Goal: Communication & Community: Ask a question

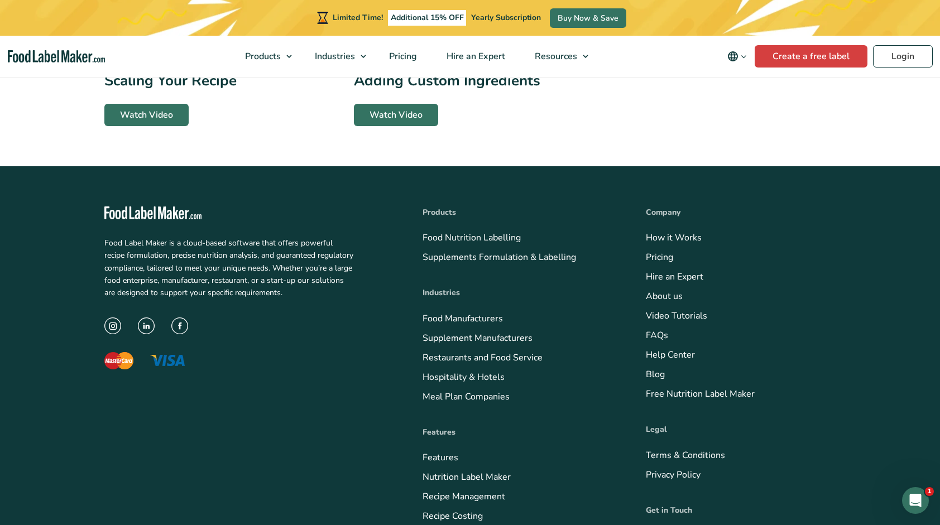
scroll to position [2800, 0]
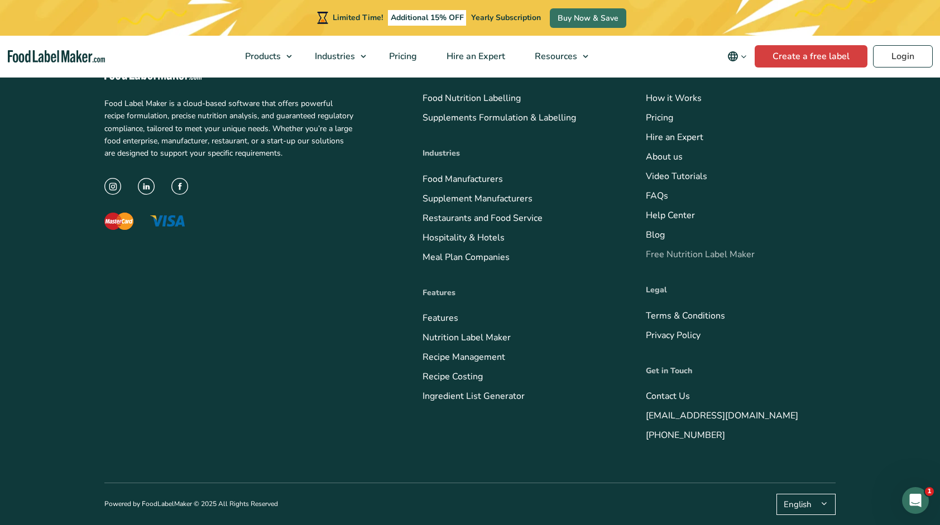
click at [712, 254] on link "Free Nutrition Label Maker" at bounding box center [700, 254] width 109 height 12
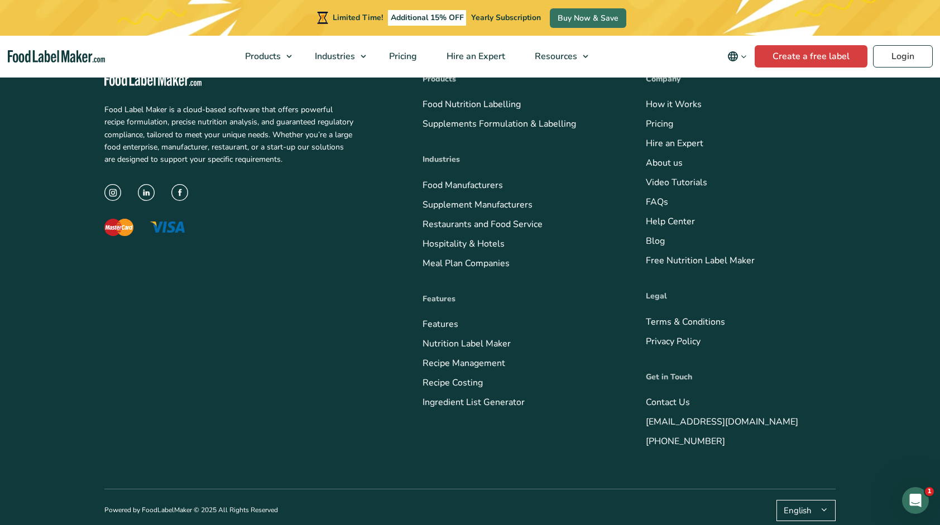
scroll to position [2556, 0]
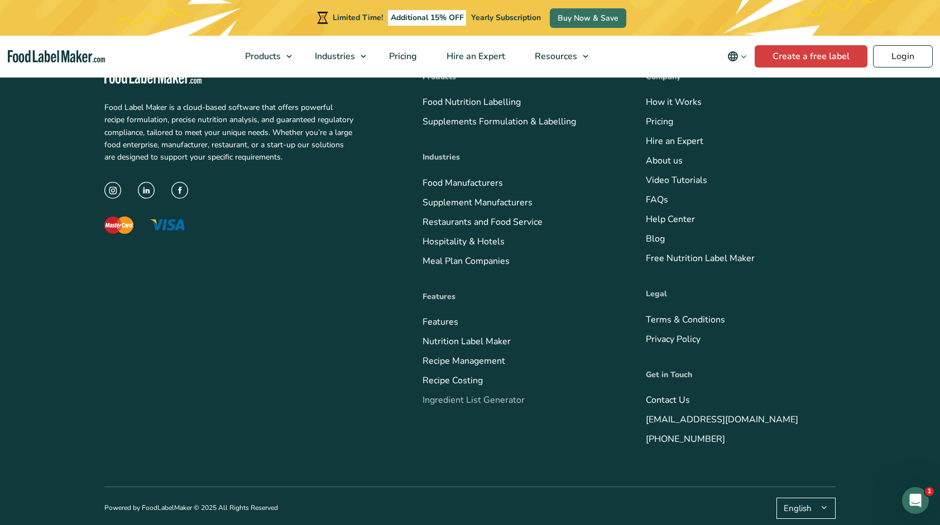
click at [457, 394] on link "Ingredient List Generator" at bounding box center [474, 400] width 102 height 12
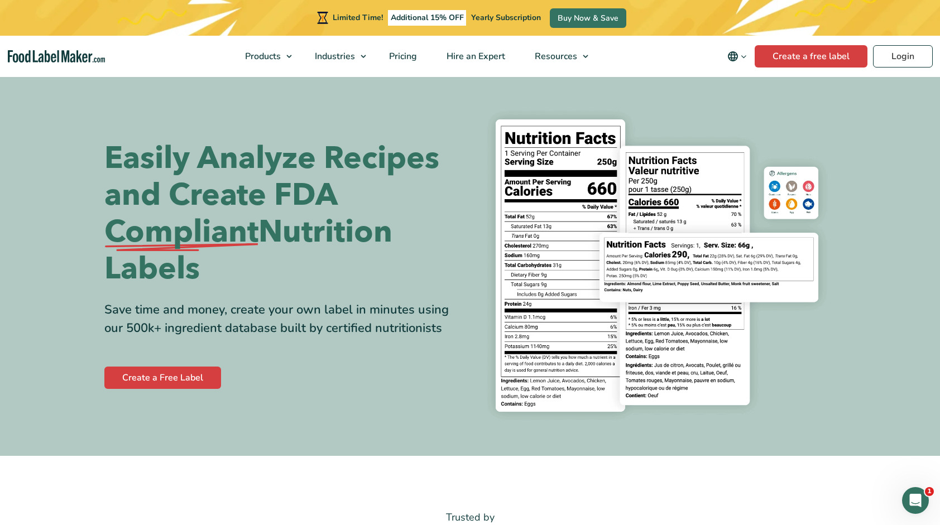
click at [888, 141] on section "Easily Analyze Recipes and Create FDA Compliant Nutrition Labels Save time and …" at bounding box center [470, 265] width 940 height 381
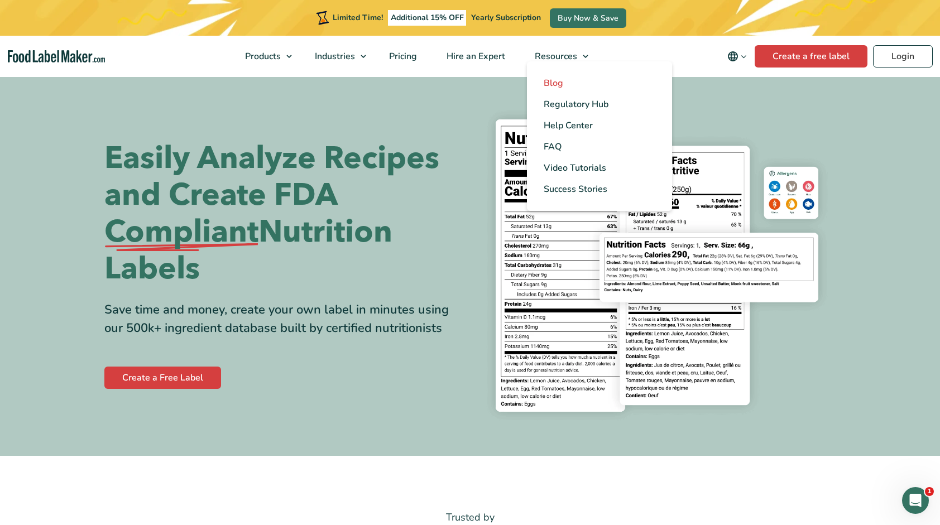
click at [560, 85] on span "Blog" at bounding box center [554, 83] width 20 height 12
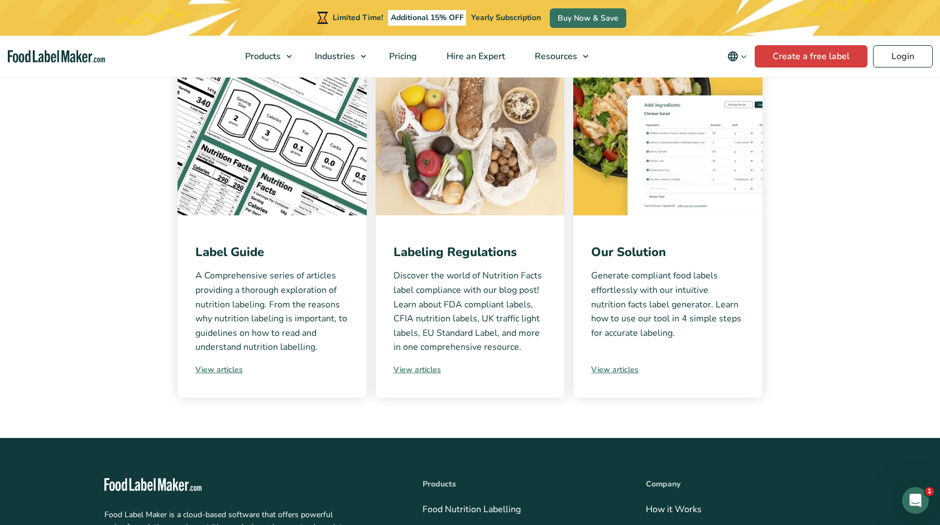
scroll to position [279, 0]
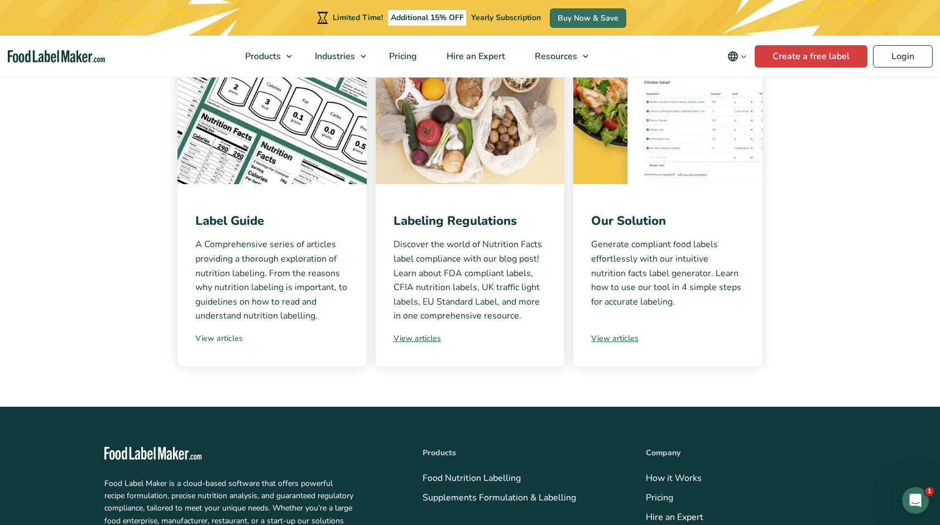
click at [214, 338] on link "View articles" at bounding box center [272, 339] width 154 height 12
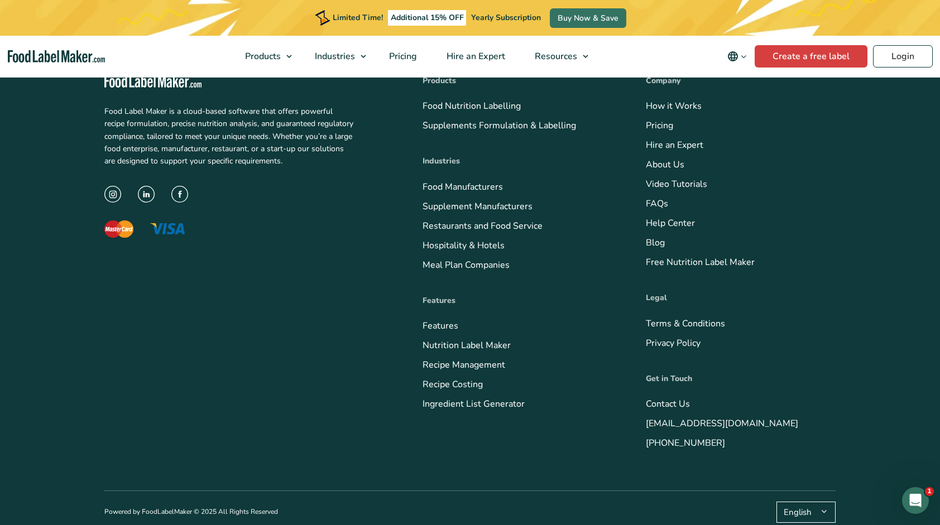
scroll to position [1591, 0]
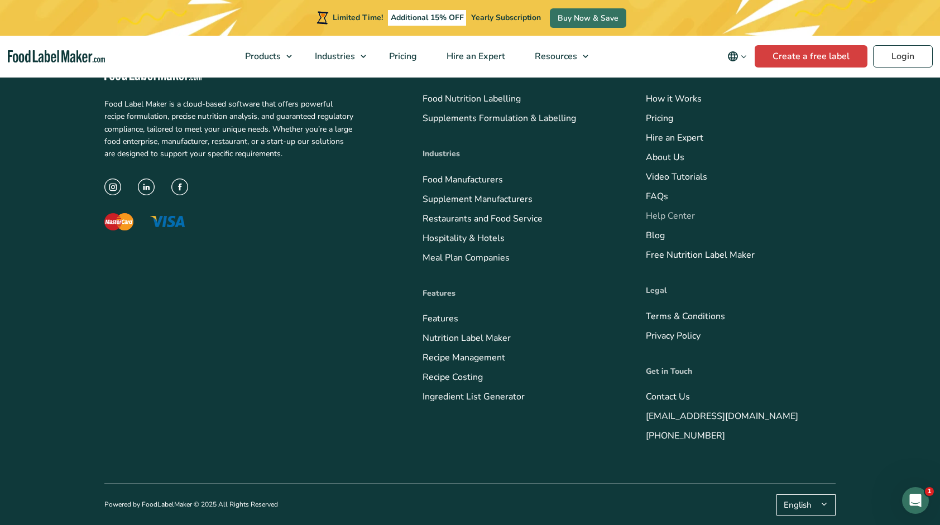
click at [662, 213] on link "Help Center" at bounding box center [670, 216] width 49 height 12
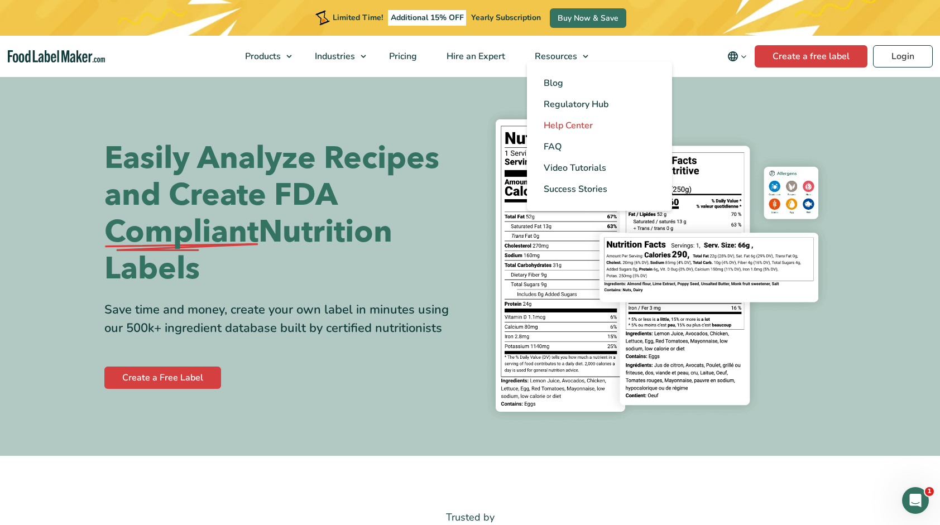
click at [564, 127] on span "Help Center" at bounding box center [568, 125] width 49 height 12
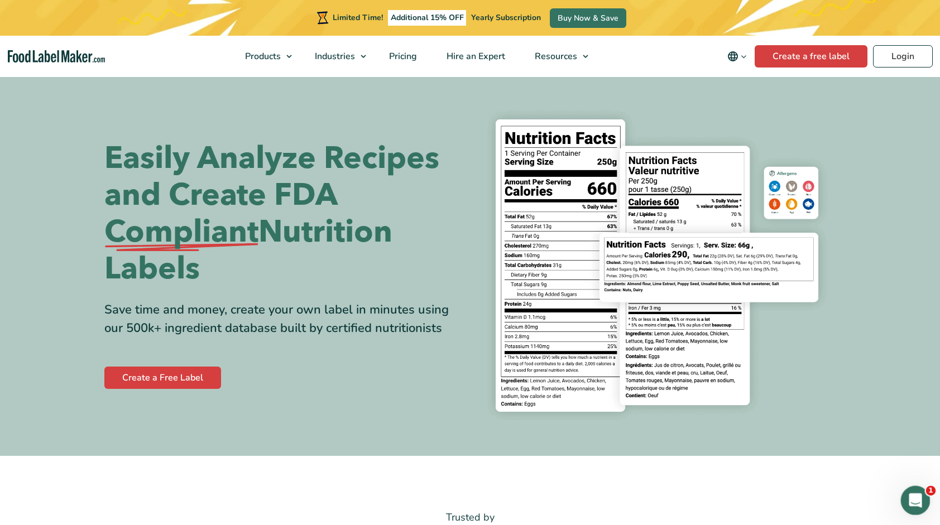
click at [912, 499] on icon "Open Intercom Messenger" at bounding box center [914, 499] width 18 height 18
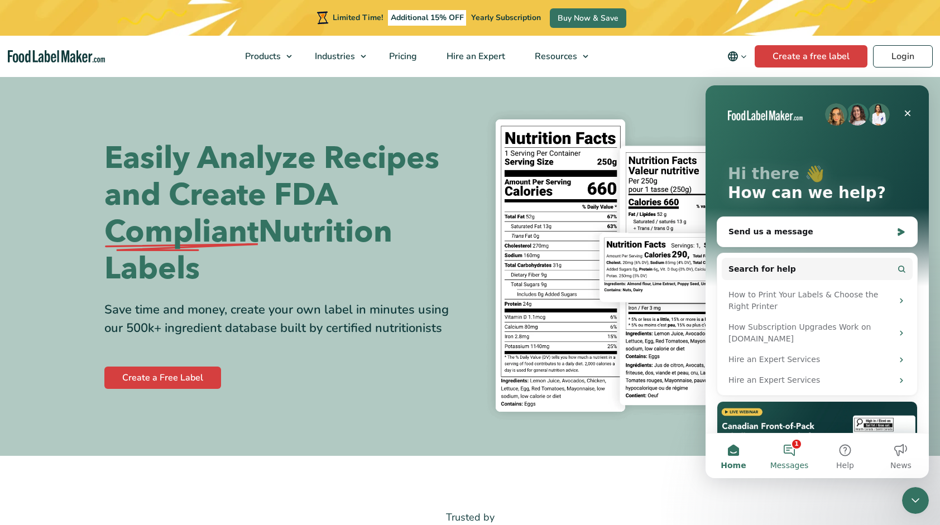
click at [794, 449] on button "1 Messages" at bounding box center [790, 456] width 56 height 45
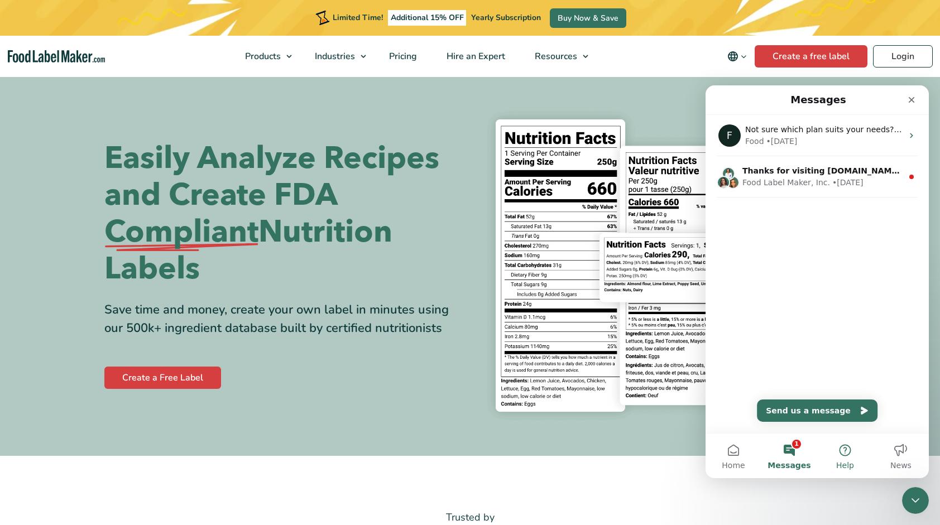
click at [846, 454] on button "Help" at bounding box center [845, 456] width 56 height 45
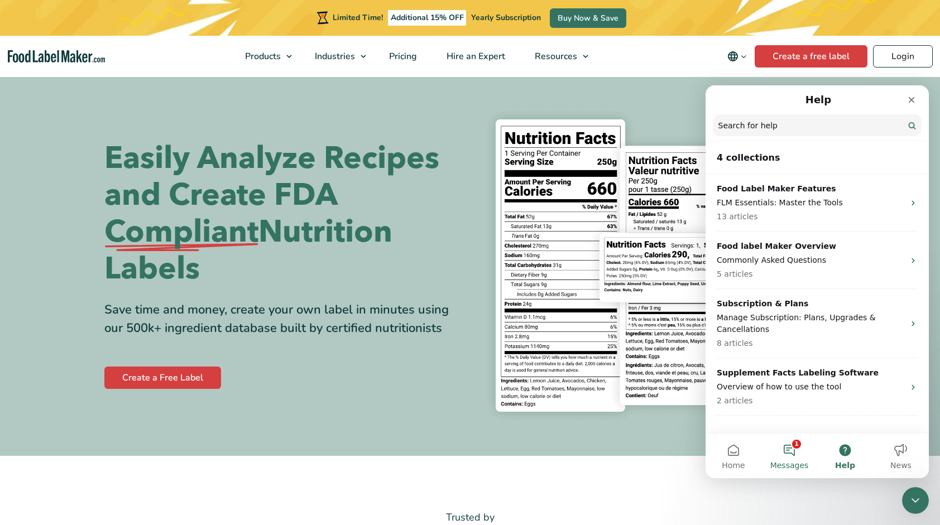
click at [787, 452] on button "1 Messages" at bounding box center [790, 456] width 56 height 45
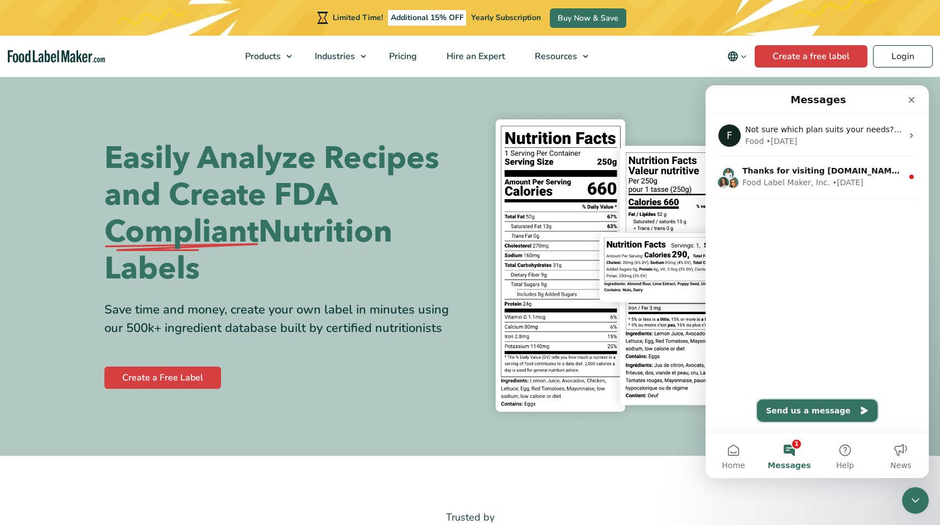
click at [822, 410] on button "Send us a message" at bounding box center [817, 411] width 121 height 22
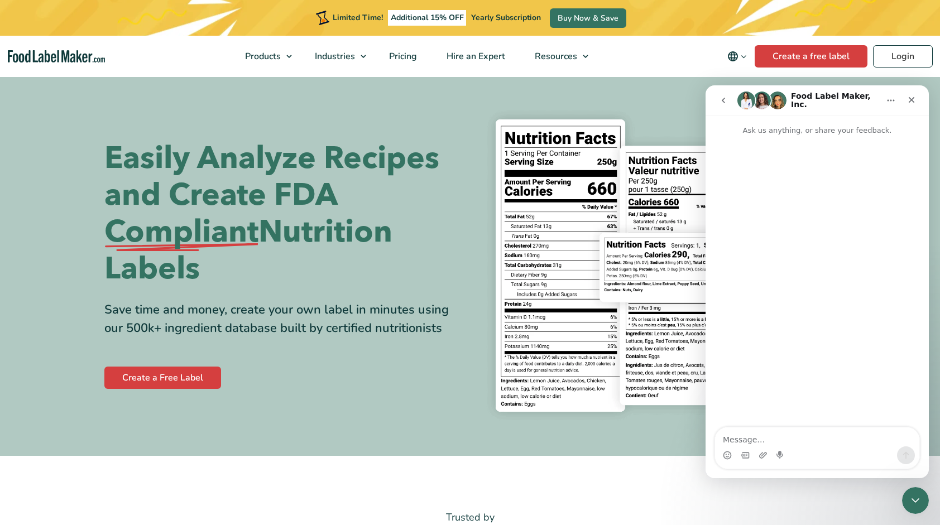
click at [750, 439] on textarea "Message…" at bounding box center [817, 437] width 204 height 19
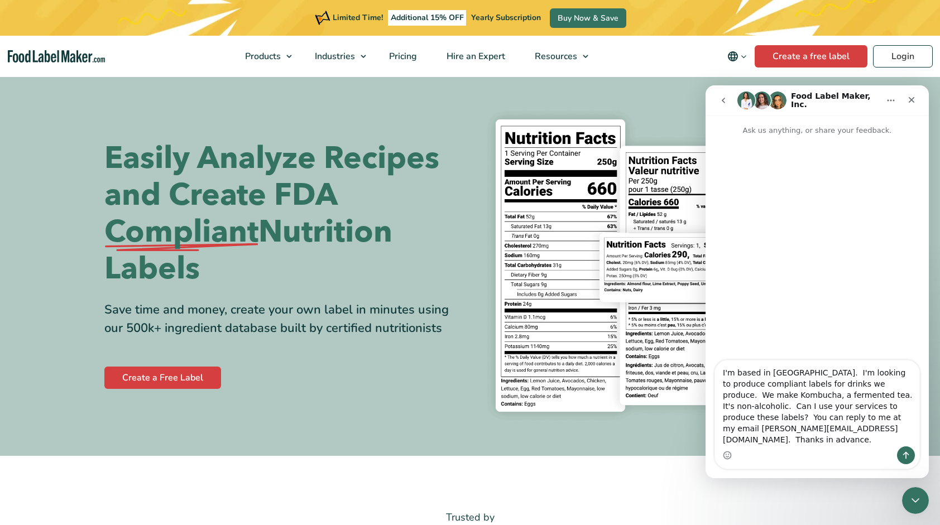
type textarea "I'm based in UK. I'm looking to produce compliant labels for drinks we produce.…"
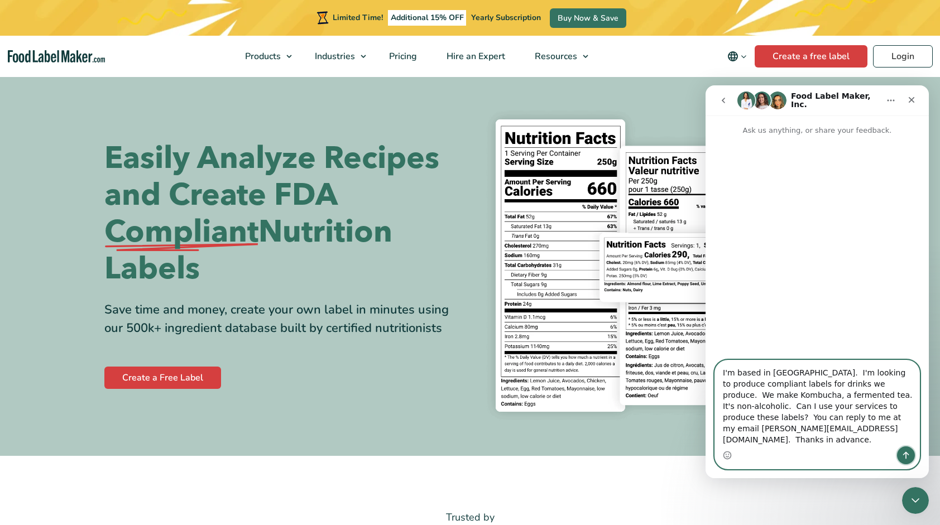
click at [908, 455] on icon "Send a message…" at bounding box center [906, 455] width 9 height 9
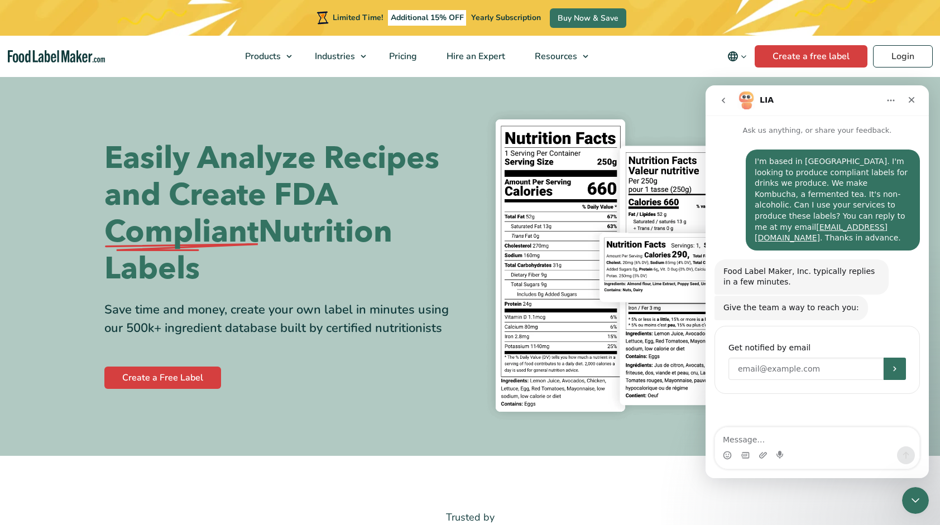
click at [750, 358] on input "Enter your email" at bounding box center [806, 369] width 155 height 22
type input "[EMAIL_ADDRESS][DOMAIN_NAME]"
click at [896, 366] on icon "Submit" at bounding box center [894, 368] width 3 height 5
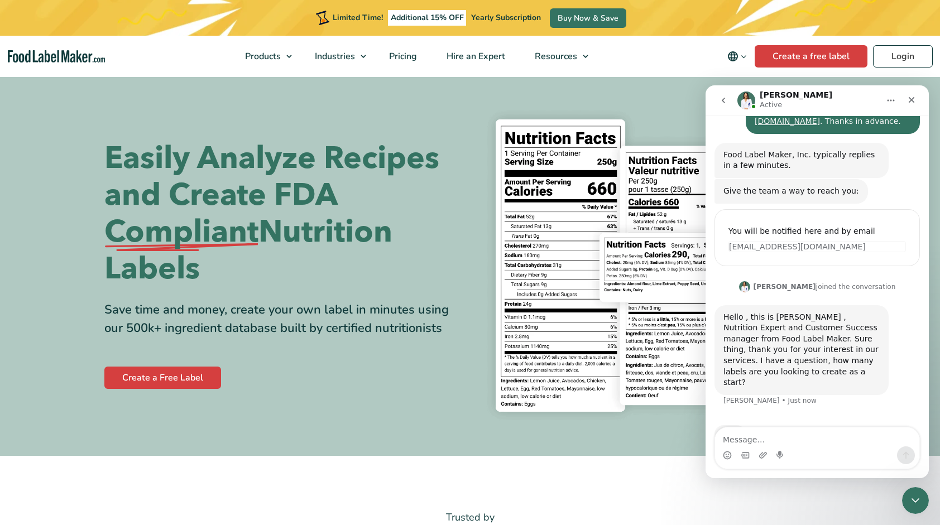
scroll to position [74, 0]
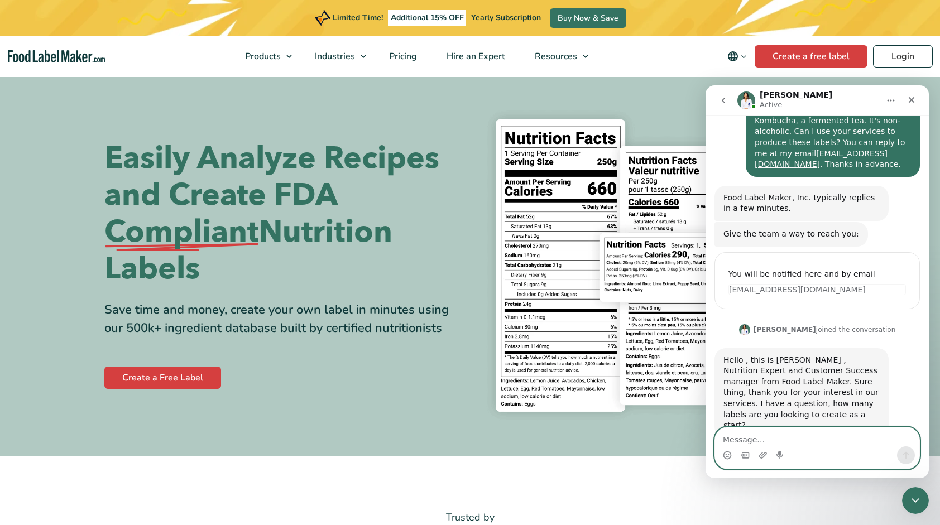
click at [739, 437] on textarea "Message…" at bounding box center [817, 437] width 204 height 19
type textarea "H"
click at [913, 439] on textarea "We are looking to label 1000 cans going up to 10,000" at bounding box center [817, 431] width 204 height 30
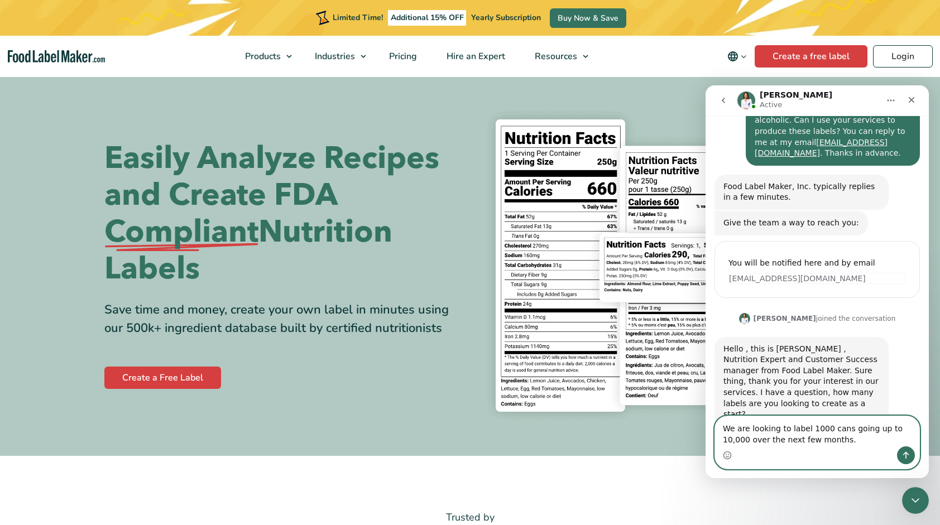
type textarea "We are looking to label 1000 cans going up to 10,000 over the next few months."
click at [908, 453] on icon "Send a message…" at bounding box center [906, 455] width 6 height 7
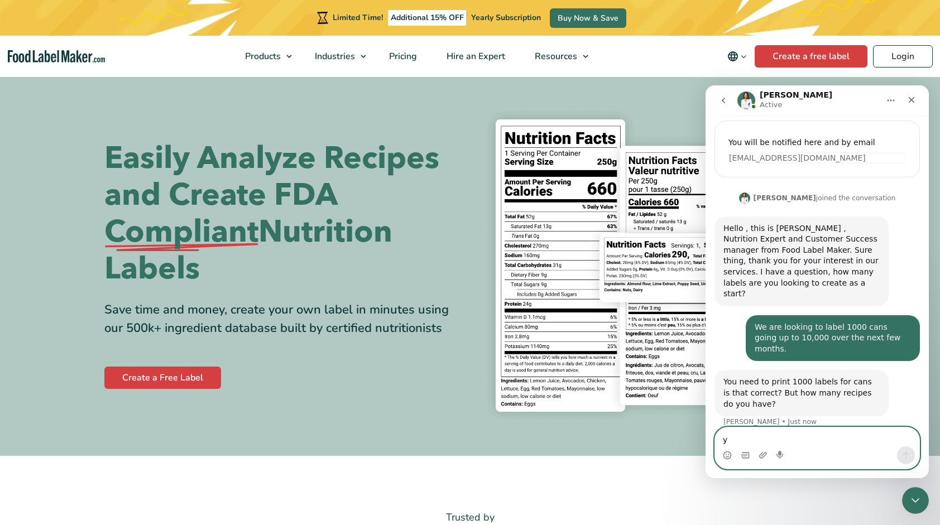
scroll to position [162, 0]
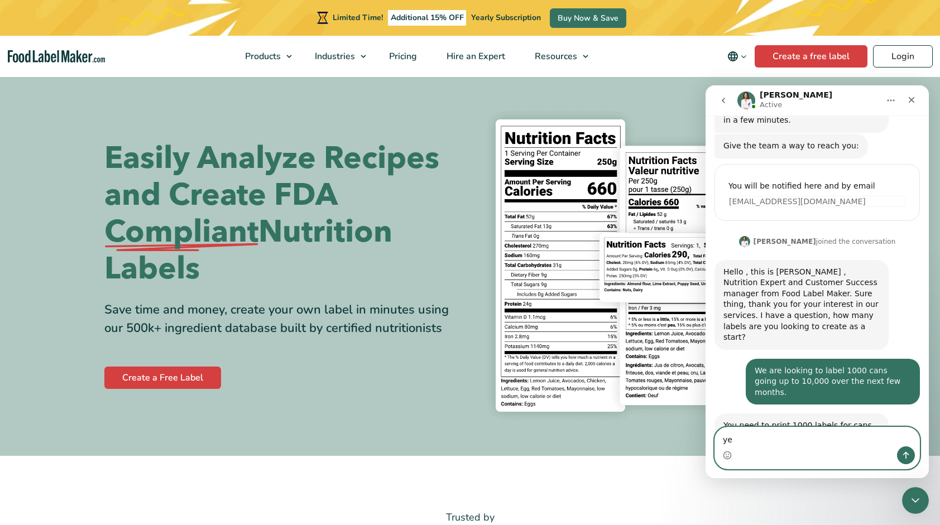
type textarea "yes"
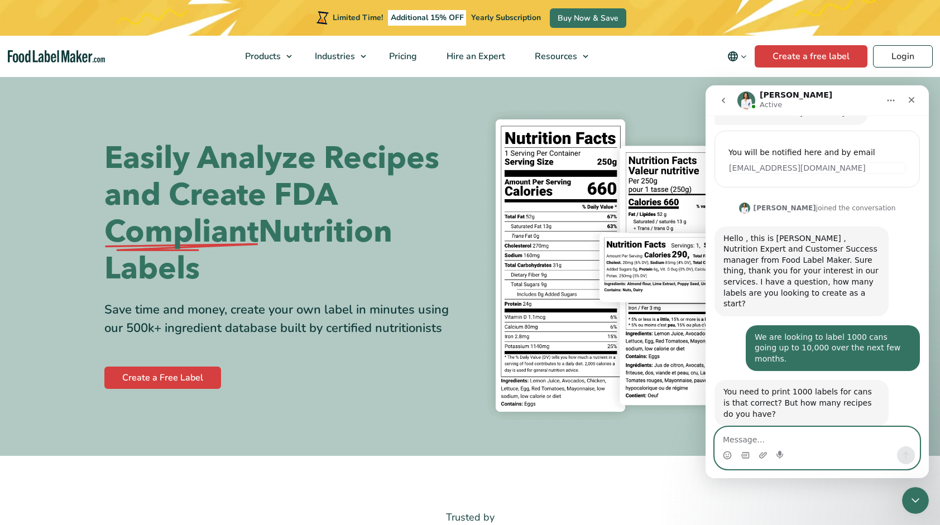
type textarea "3"
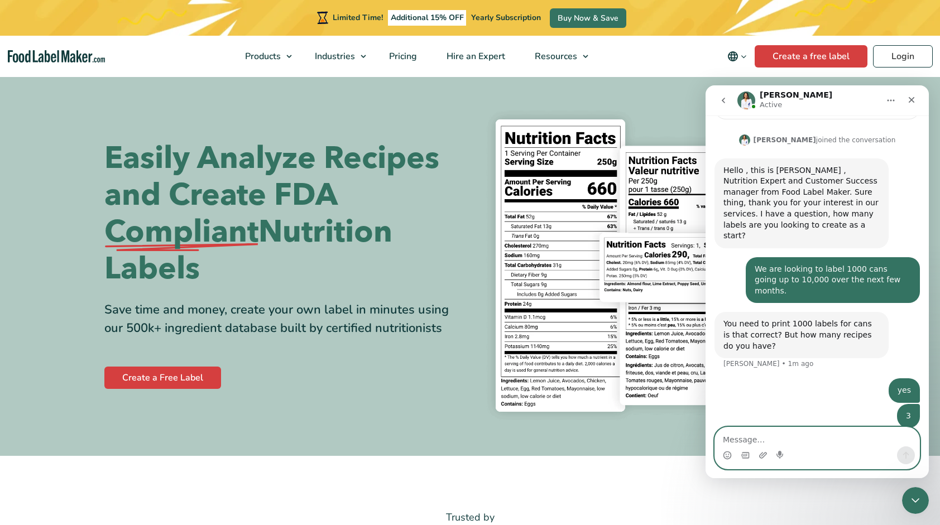
scroll to position [264, 0]
click at [744, 438] on textarea "Message…" at bounding box center [817, 437] width 204 height 19
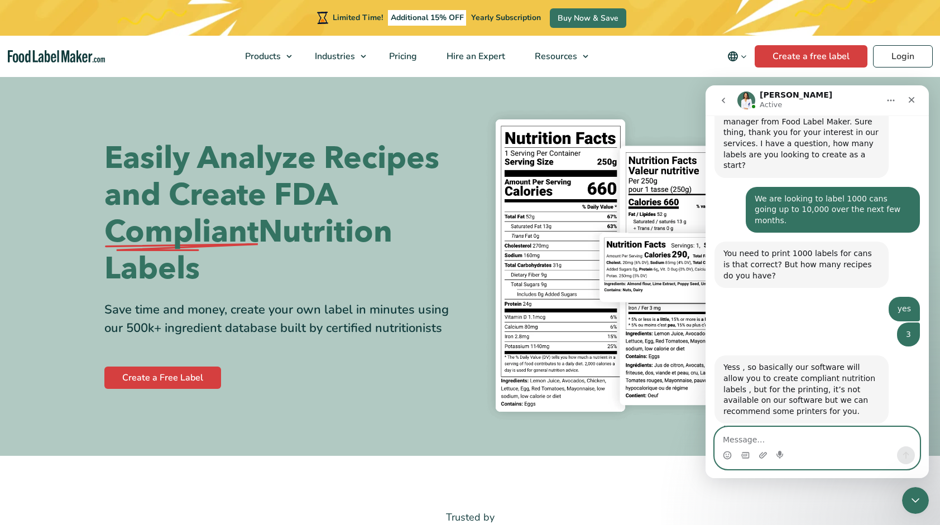
scroll to position [341, 0]
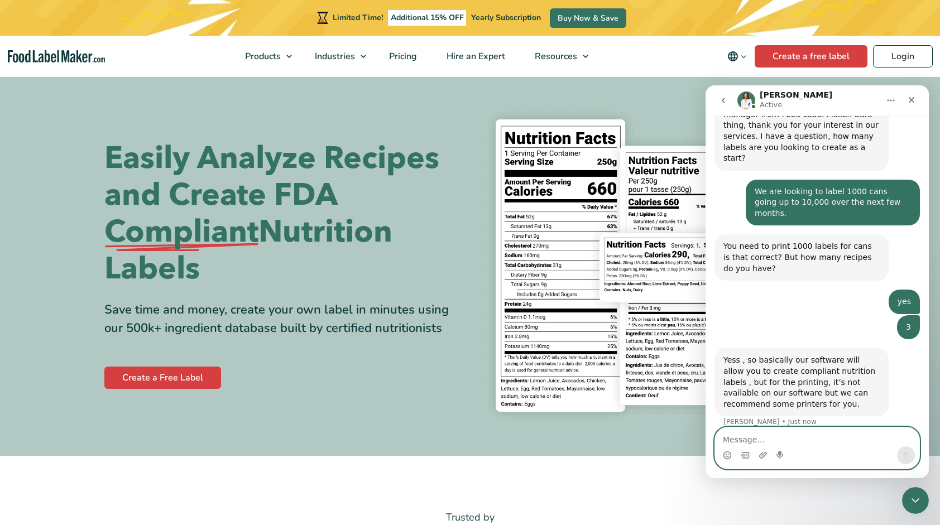
click at [734, 443] on textarea "Message…" at bounding box center [817, 437] width 204 height 19
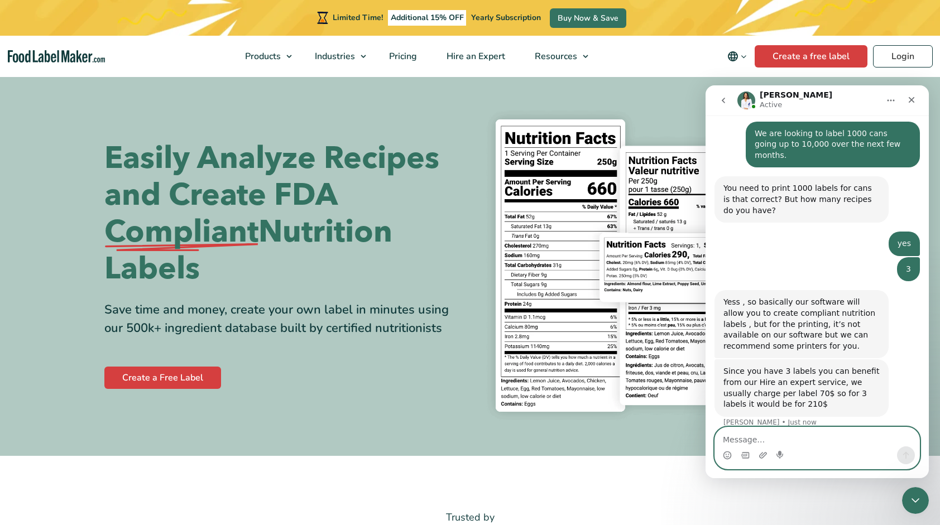
scroll to position [356, 0]
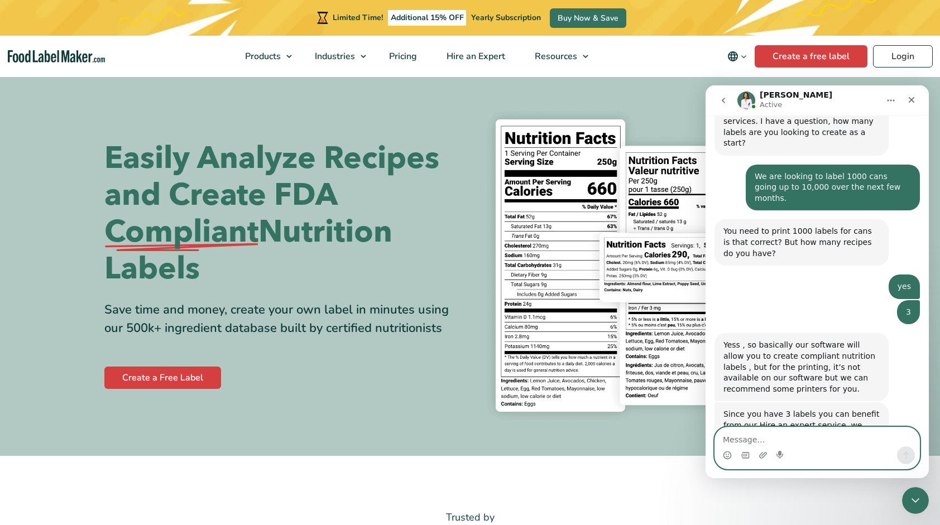
click at [741, 443] on textarea "Message…" at bounding box center [817, 437] width 204 height 19
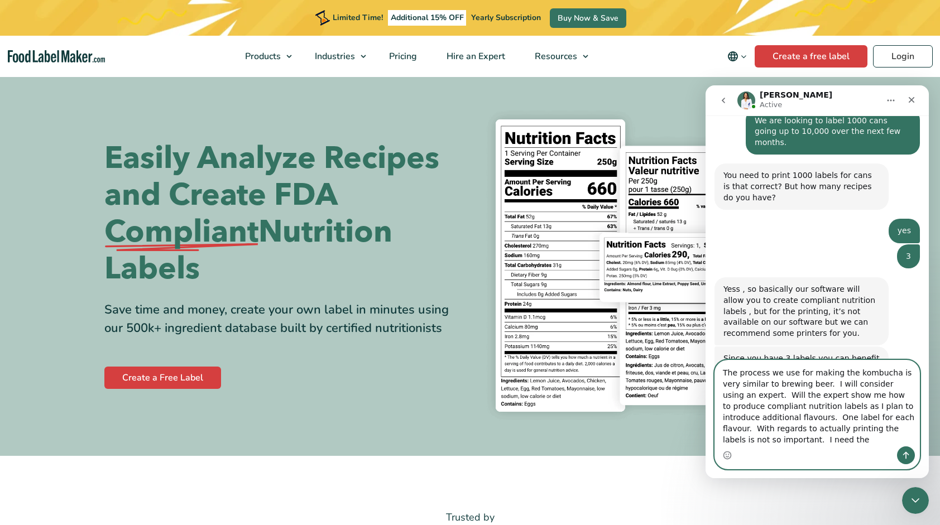
scroll to position [423, 0]
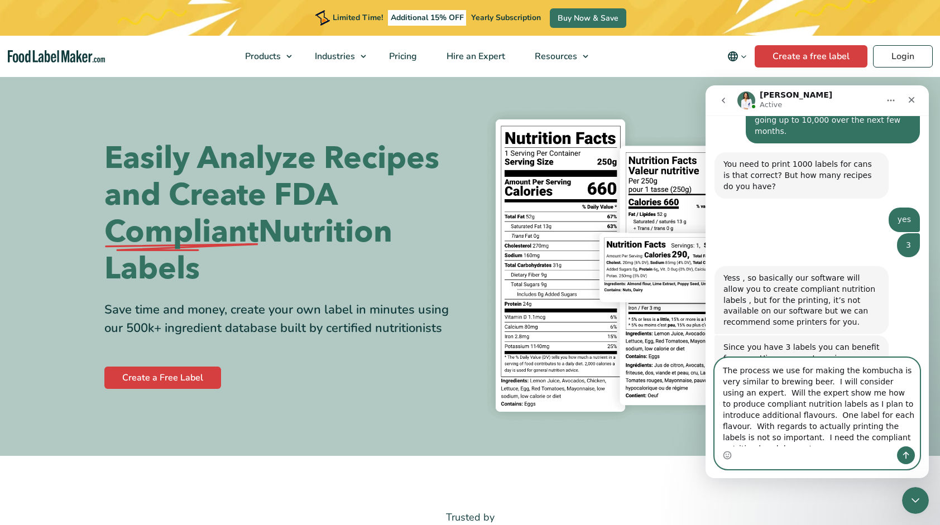
type textarea "The process we use for making the kombucha is very similar to brewing beer. I w…"
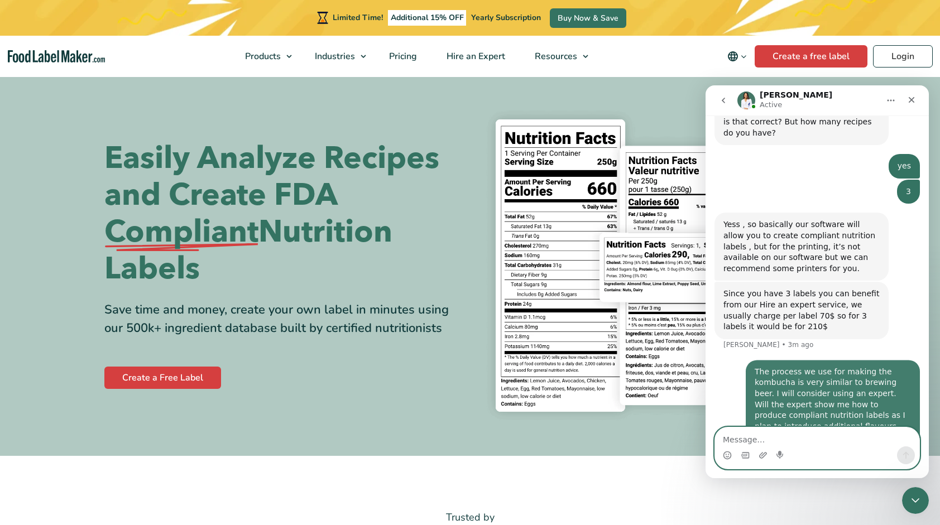
scroll to position [477, 0]
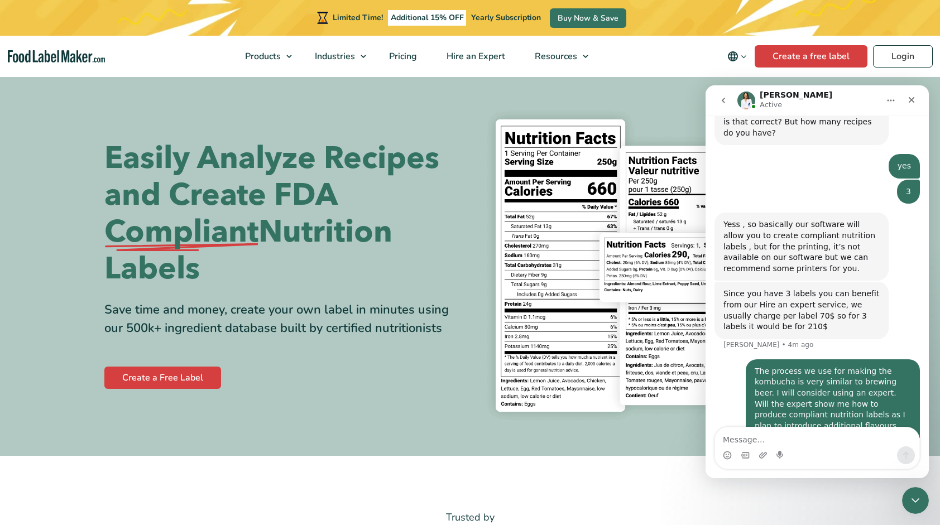
click at [887, 102] on icon "Home" at bounding box center [891, 100] width 9 height 9
click at [628, 112] on img at bounding box center [656, 265] width 357 height 327
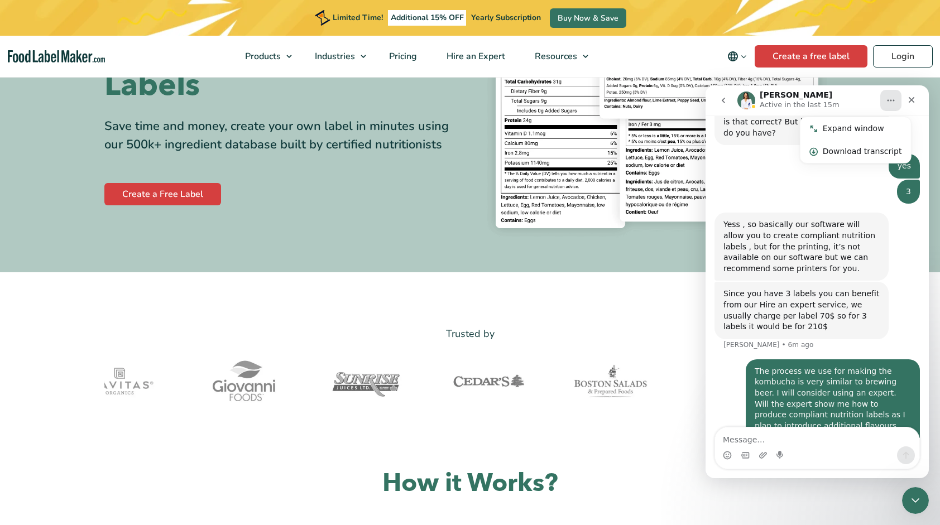
scroll to position [167, 0]
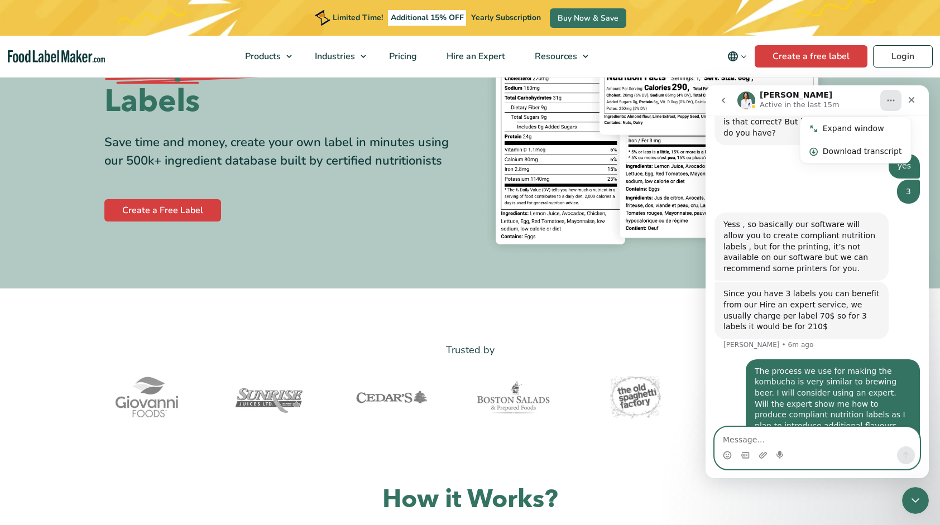
click at [755, 438] on textarea "Message…" at bounding box center [817, 437] width 204 height 19
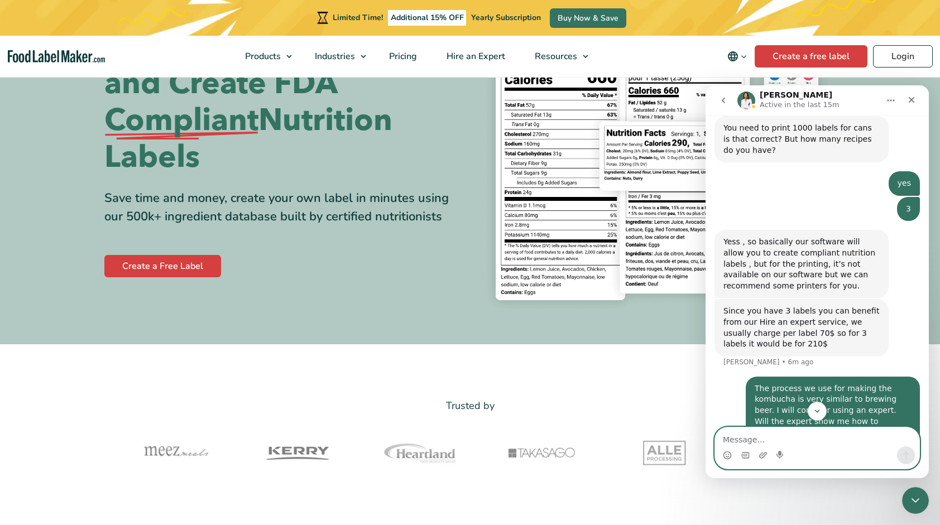
scroll to position [477, 0]
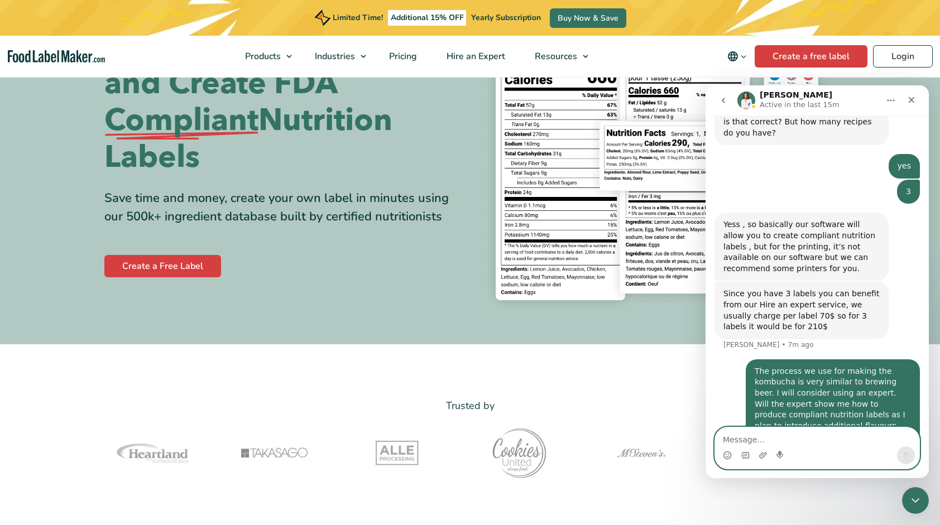
click at [754, 438] on textarea "Message…" at bounding box center [817, 437] width 204 height 19
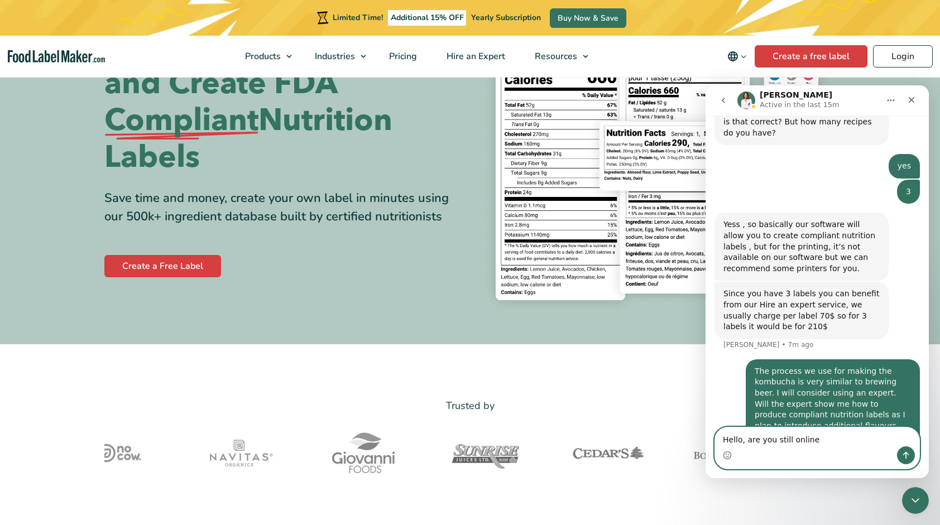
type textarea "Hello, are you still online?"
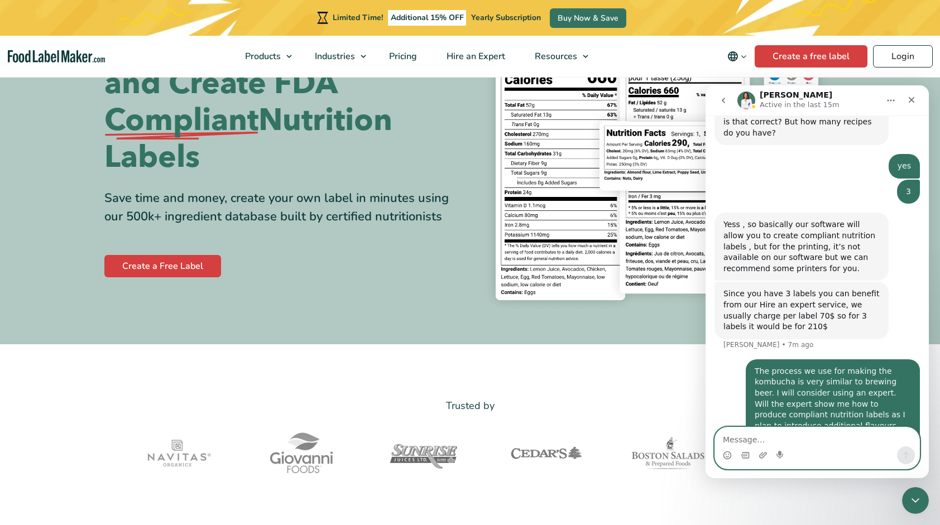
scroll to position [502, 0]
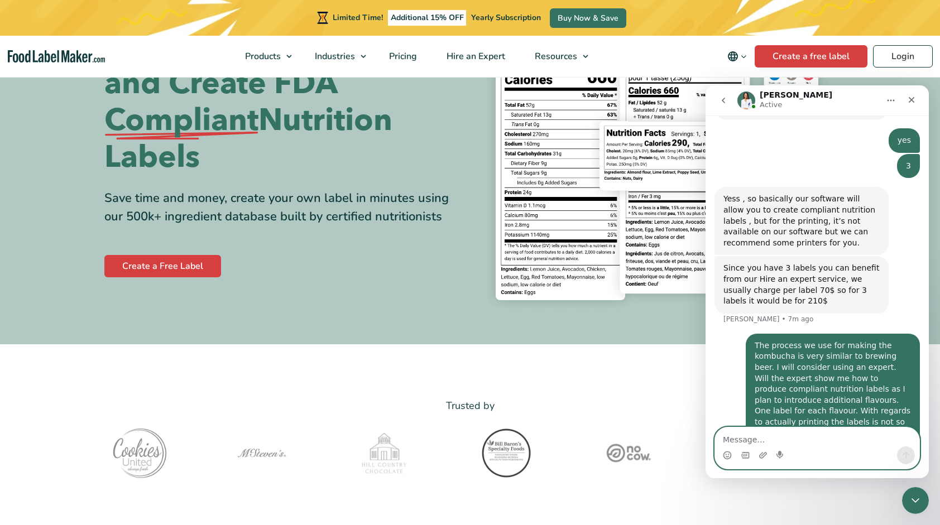
click at [743, 440] on textarea "Message…" at bounding box center [817, 437] width 204 height 19
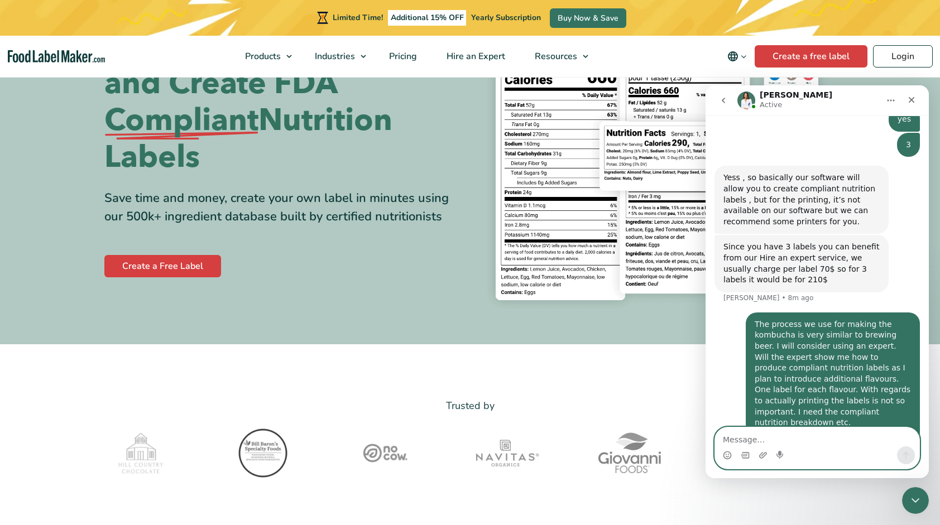
scroll to position [545, 0]
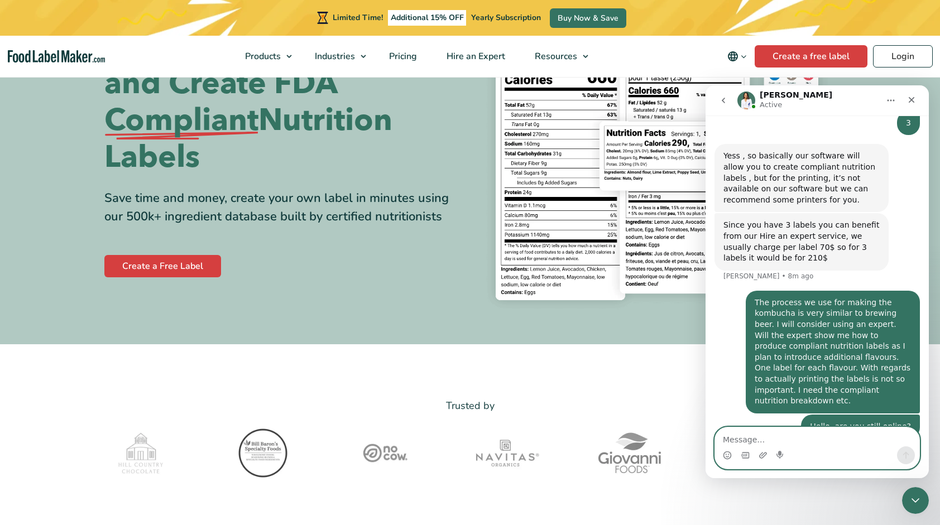
type textarea "A"
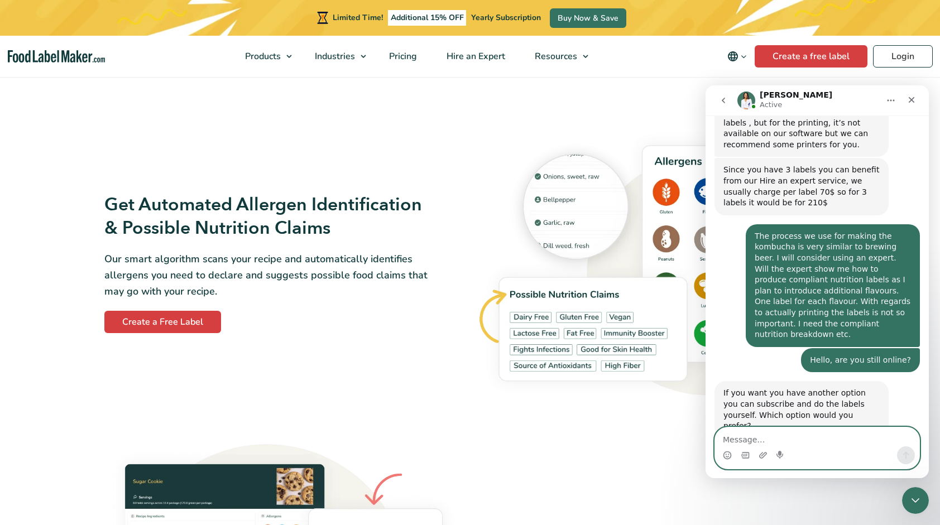
scroll to position [558, 0]
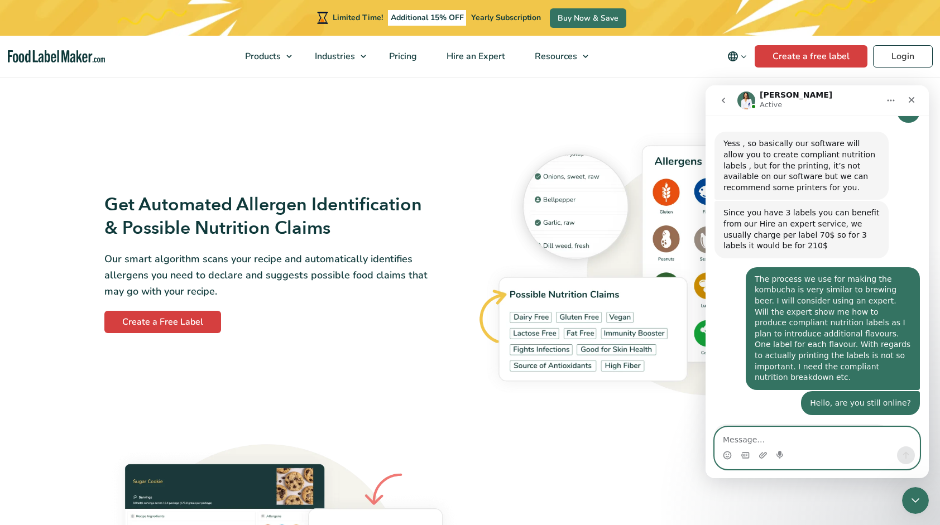
click at [741, 442] on textarea "Message…" at bounding box center [817, 437] width 204 height 19
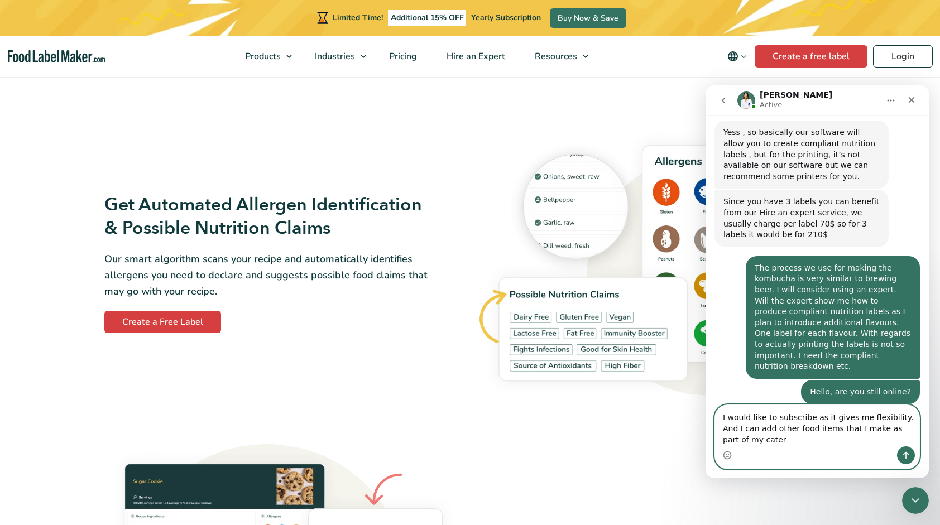
scroll to position [580, 0]
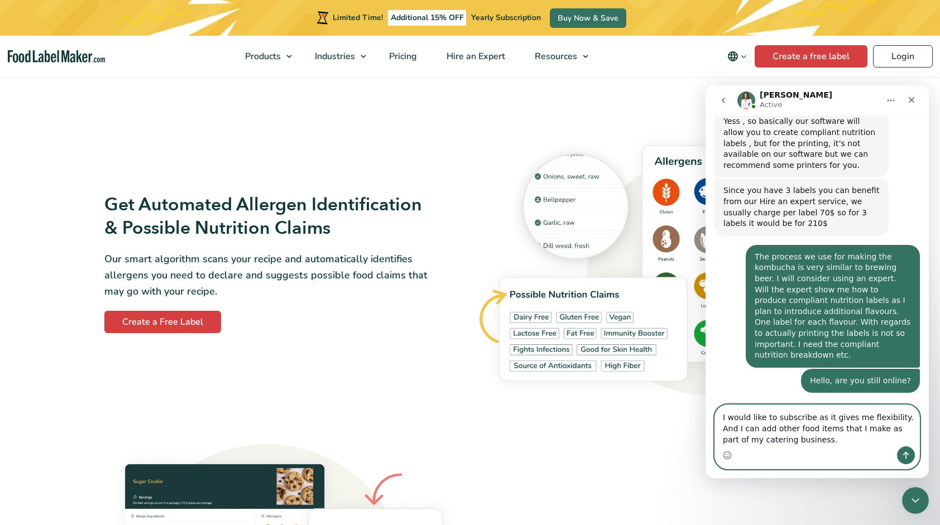
click at [811, 438] on textarea "I would like to subscribe as it gives me flexibility. And I can add other food …" at bounding box center [817, 425] width 204 height 41
click at [794, 442] on textarea "I would like to subscribe as it gives me flexibility. And I can add other food …" at bounding box center [817, 425] width 204 height 41
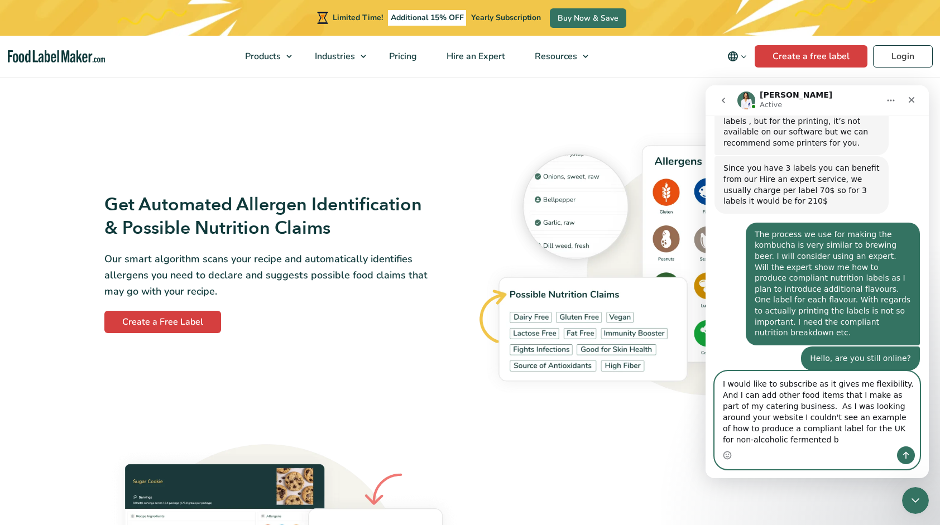
scroll to position [614, 0]
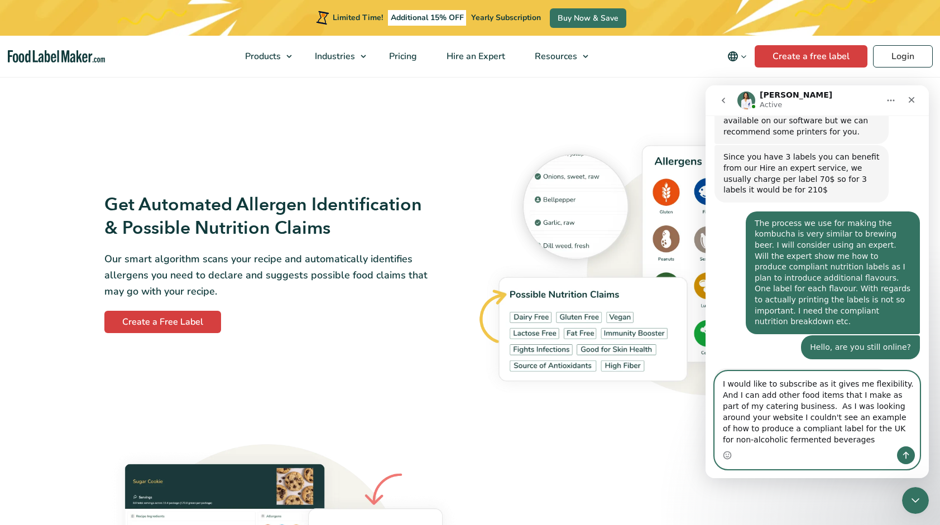
type textarea "I would like to subscribe as it gives me flexibility. And I can add other food …"
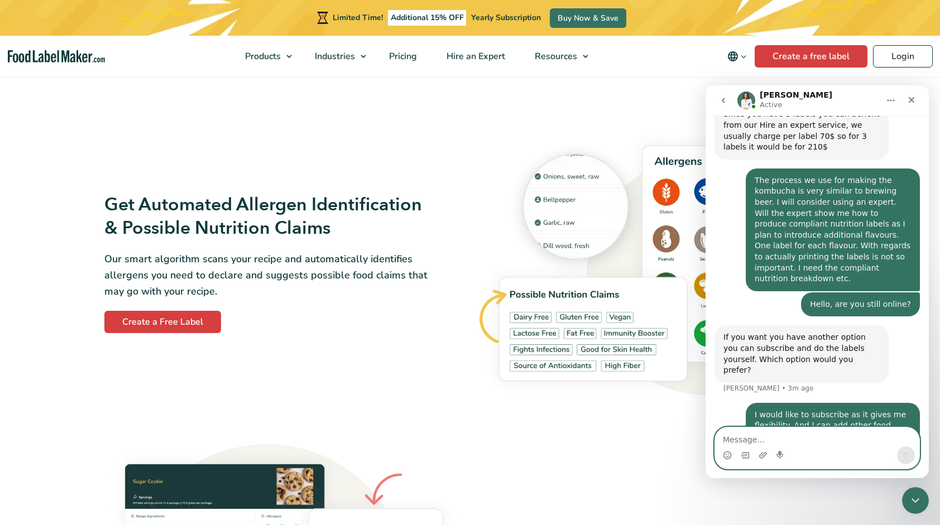
scroll to position [700, 0]
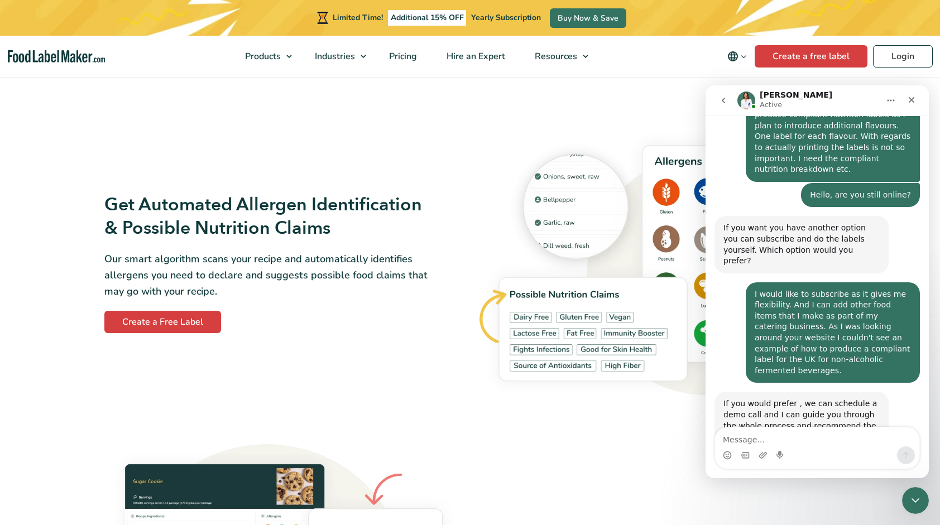
scroll to position [722, 0]
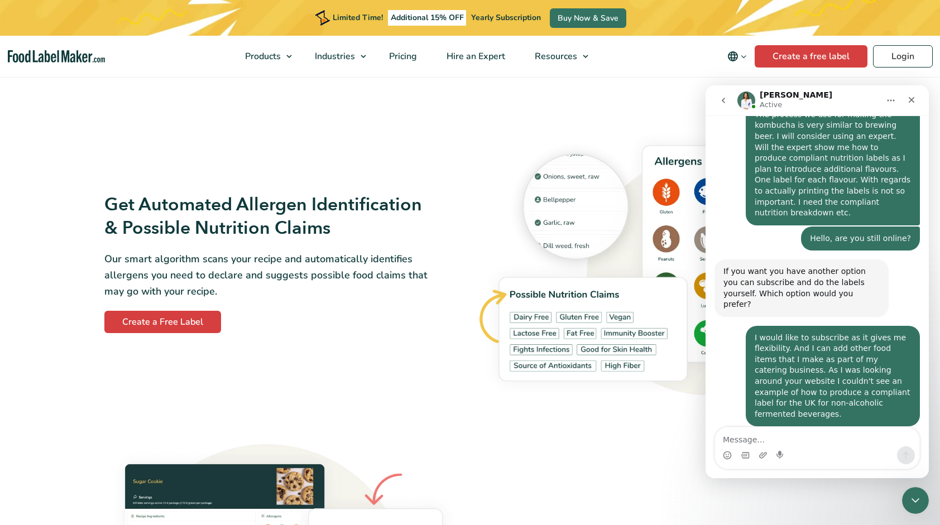
click at [727, 439] on textarea "Message…" at bounding box center [817, 437] width 204 height 19
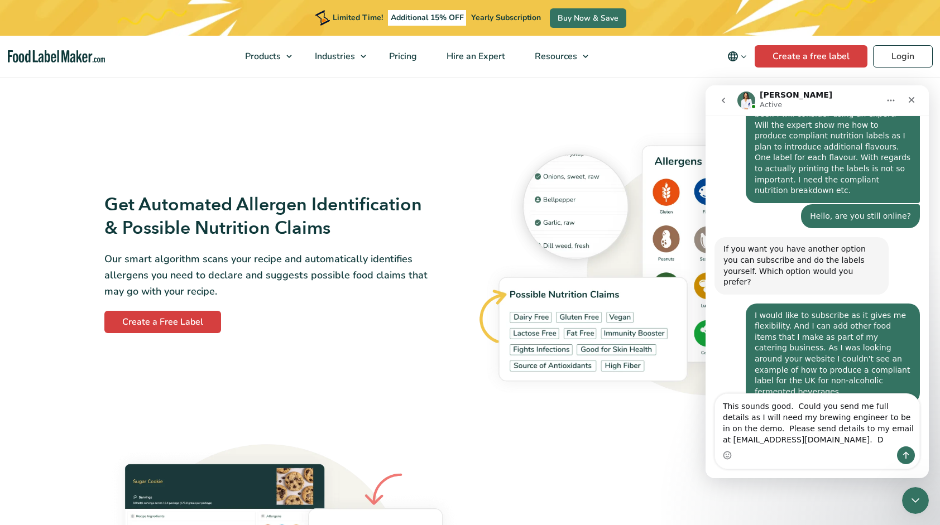
scroll to position [756, 0]
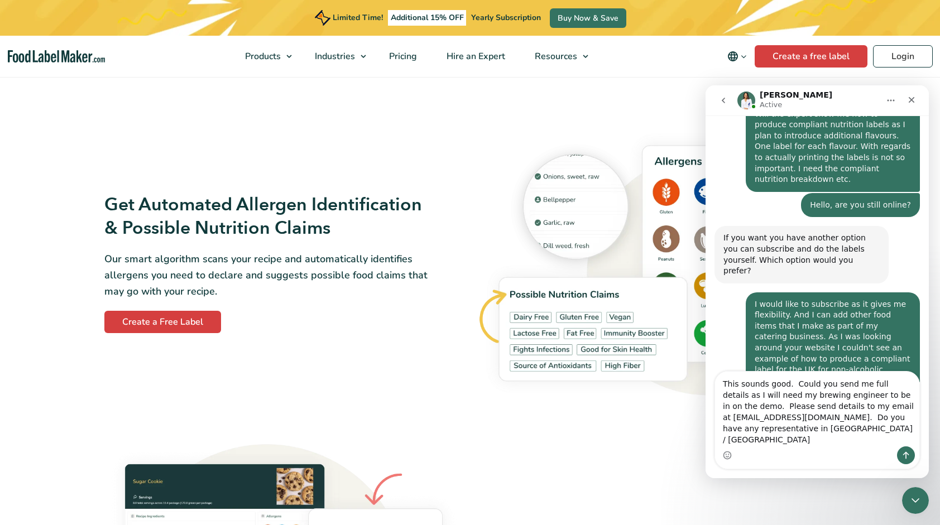
type textarea "This sounds good. Could you send me full details as I will need my brewing engi…"
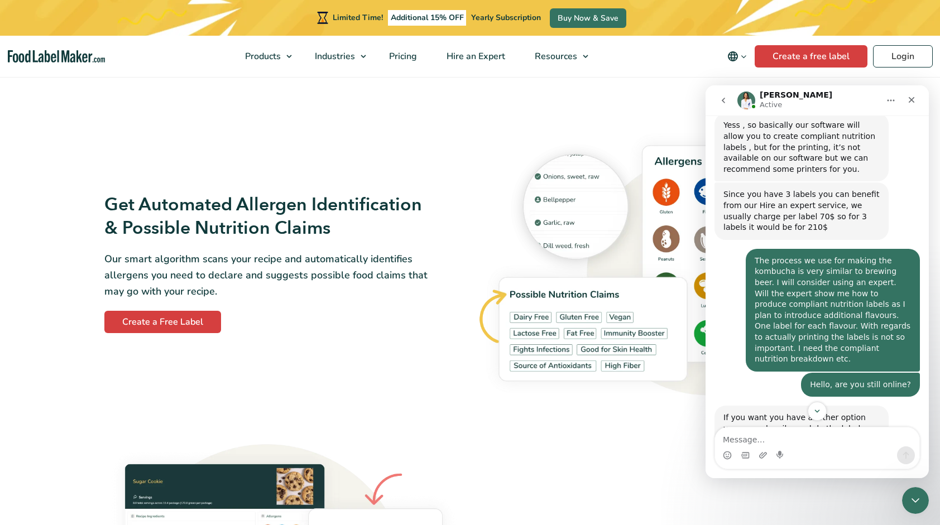
scroll to position [799, 0]
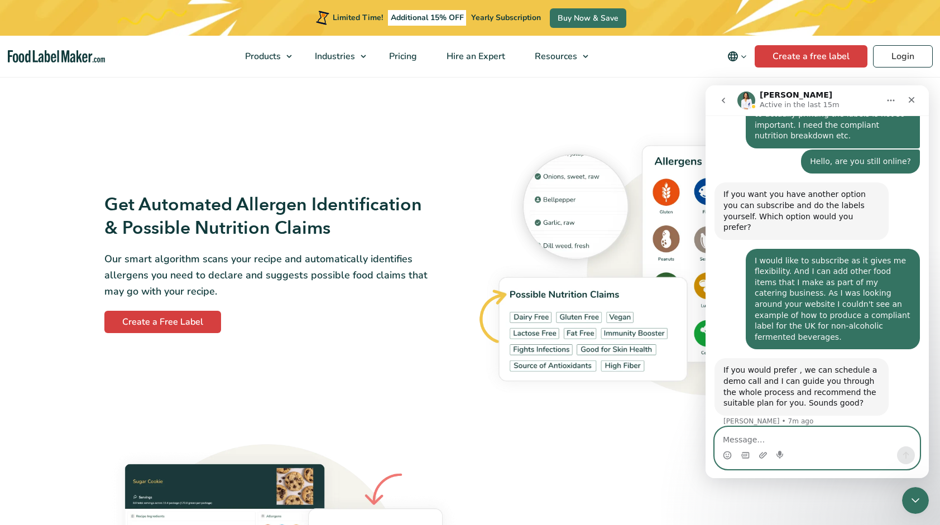
click at [756, 440] on textarea "Message…" at bounding box center [817, 437] width 204 height 19
click at [888, 101] on icon "Home" at bounding box center [891, 101] width 7 height 2
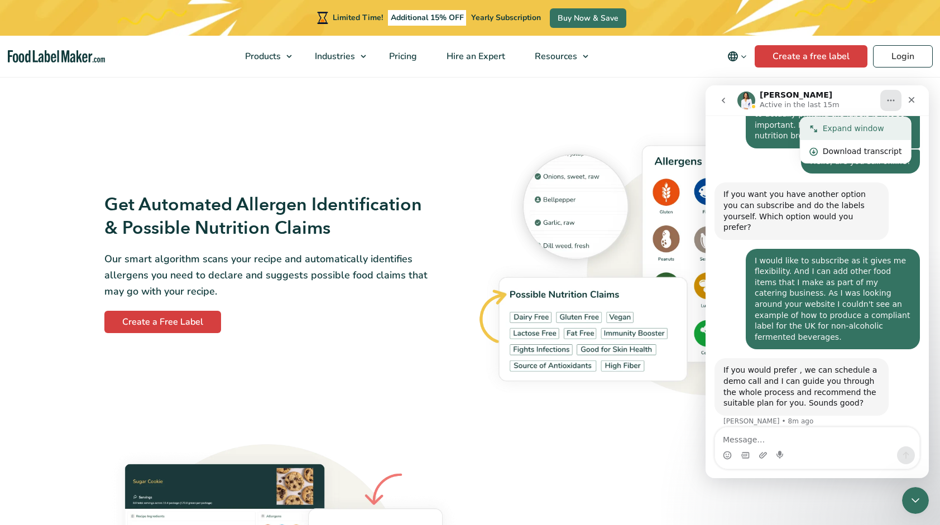
click at [846, 130] on div "Expand window" at bounding box center [862, 129] width 79 height 12
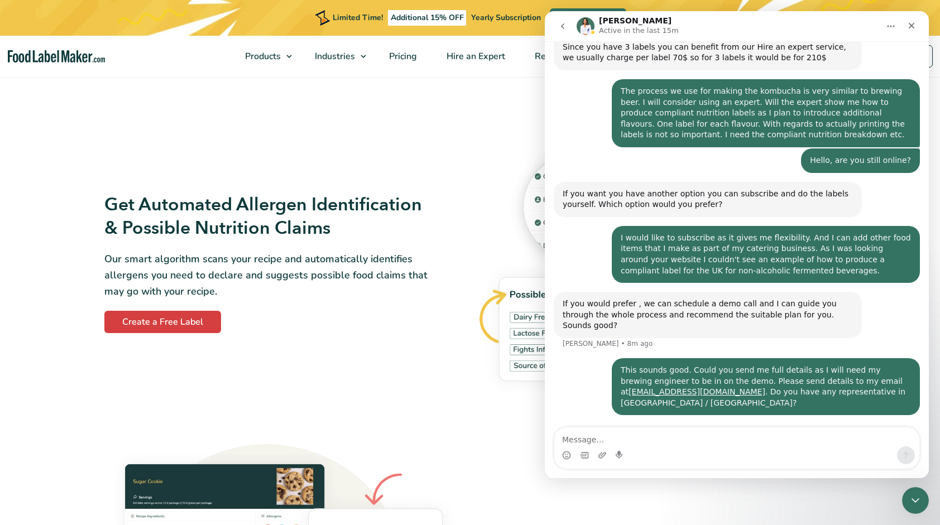
scroll to position [473, 0]
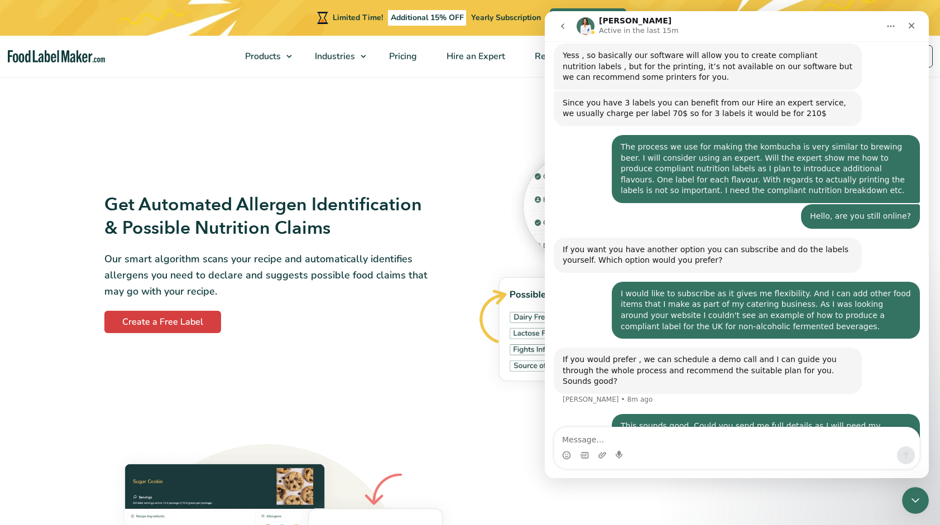
click at [890, 27] on icon "Home" at bounding box center [891, 26] width 9 height 9
click at [859, 80] on div "Download transcript" at bounding box center [862, 77] width 79 height 12
click at [619, 440] on textarea "Message…" at bounding box center [736, 437] width 365 height 19
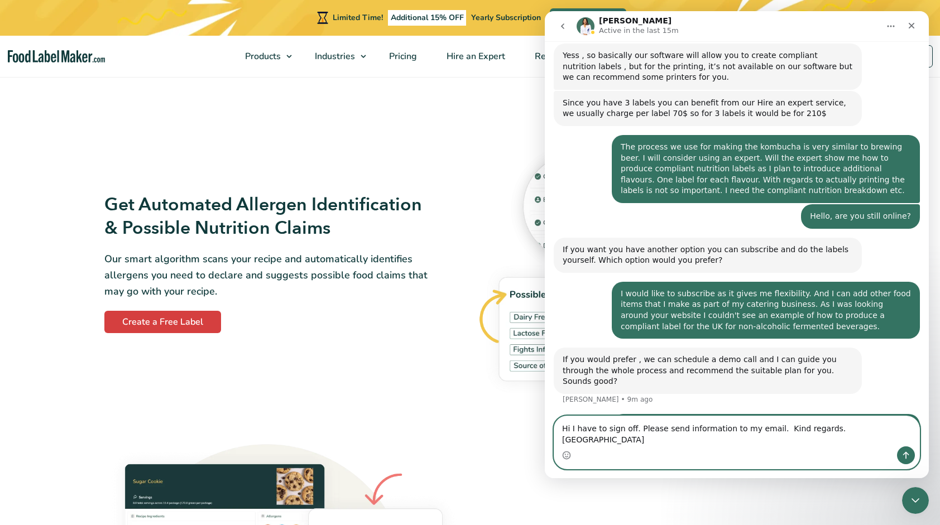
type textarea "Hi I have to sign off. Please send information to my email. Kind regards. [GEOG…"
click at [906, 455] on icon "Send a message…" at bounding box center [906, 455] width 6 height 7
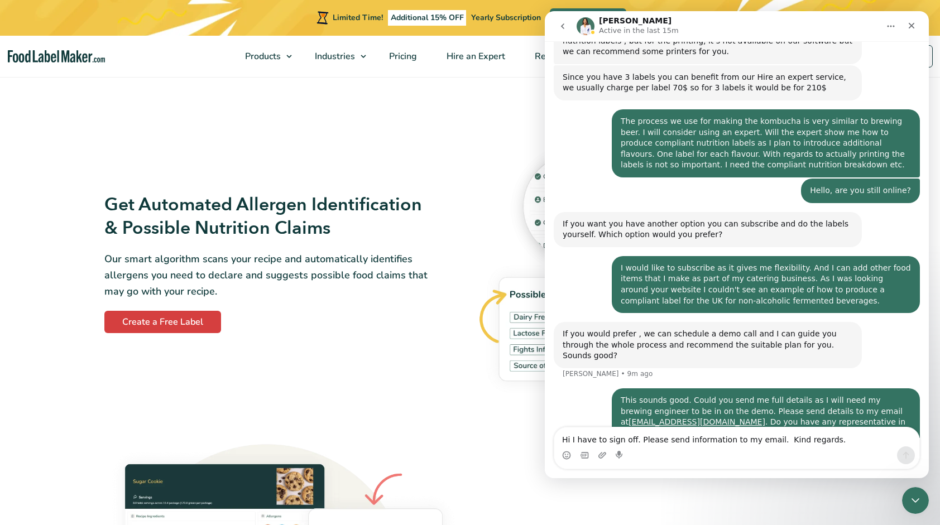
click at [887, 26] on icon "Home" at bounding box center [891, 26] width 9 height 9
click at [852, 79] on div "Download transcript" at bounding box center [862, 77] width 79 height 12
click at [918, 506] on div "Close Intercom Messenger" at bounding box center [914, 499] width 27 height 27
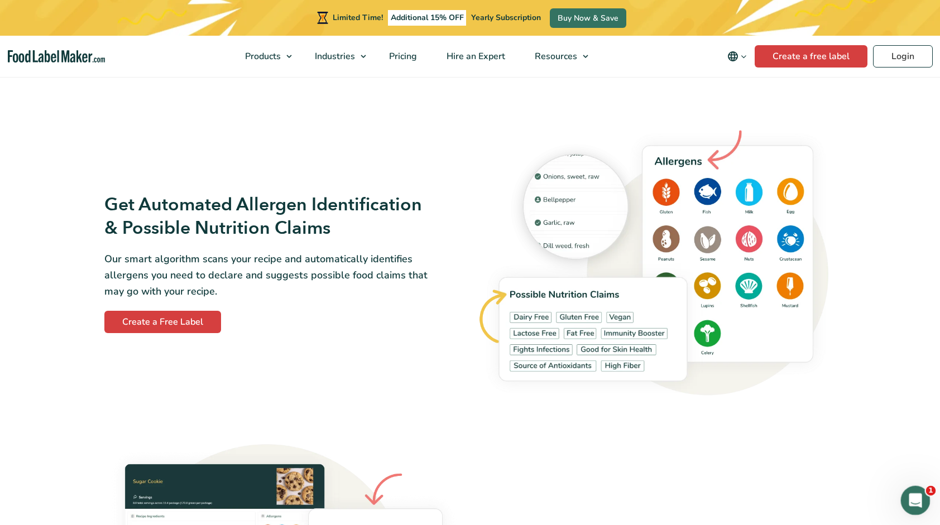
click at [918, 498] on icon "Open Intercom Messenger" at bounding box center [914, 499] width 18 height 18
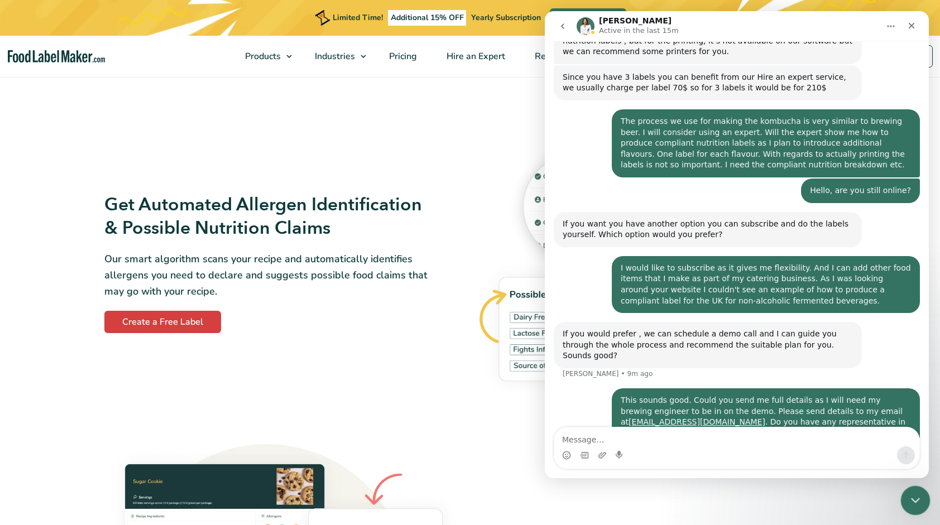
click at [918, 498] on icon "Close Intercom Messenger" at bounding box center [913, 498] width 13 height 13
